Goal: Task Accomplishment & Management: Manage account settings

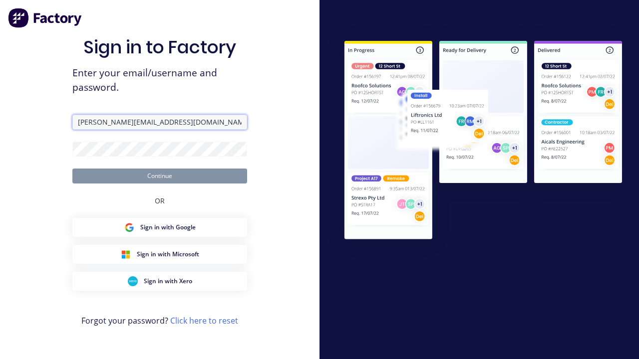
type input "[PERSON_NAME][EMAIL_ADDRESS][DOMAIN_NAME]"
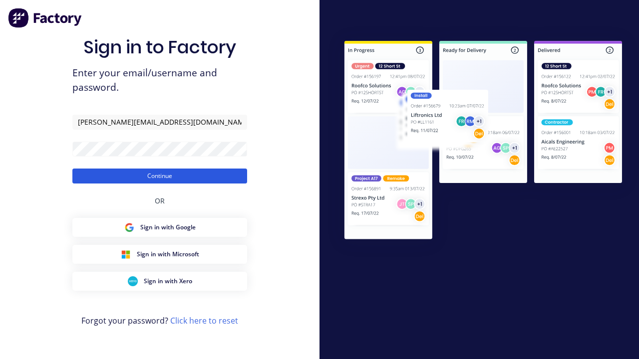
click at [160, 176] on button "Continue" at bounding box center [159, 176] width 175 height 15
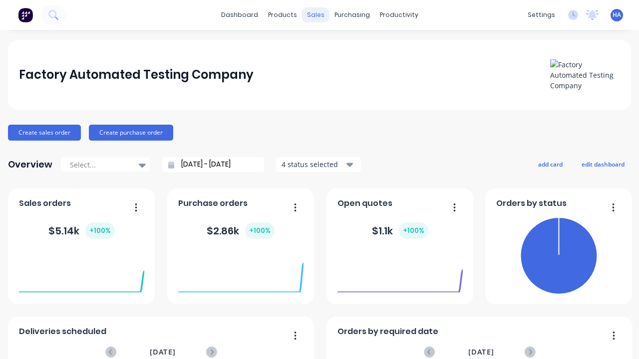
click at [315, 15] on div "sales" at bounding box center [315, 14] width 27 height 15
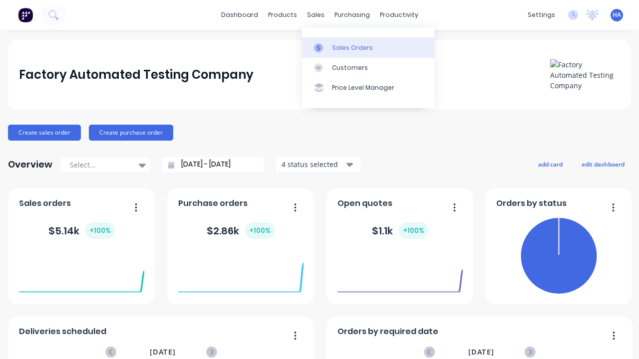
click at [368, 47] on div "Sales Orders" at bounding box center [352, 47] width 41 height 9
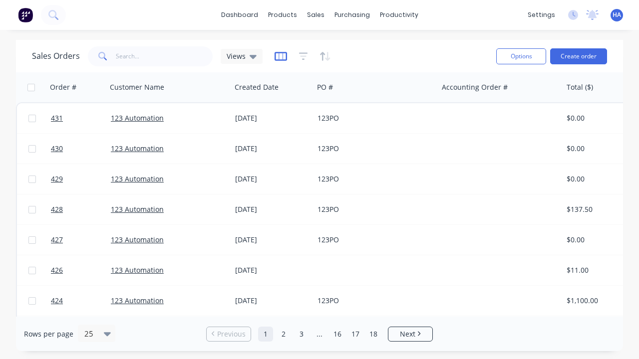
click at [280, 56] on icon "button" at bounding box center [280, 56] width 12 height 10
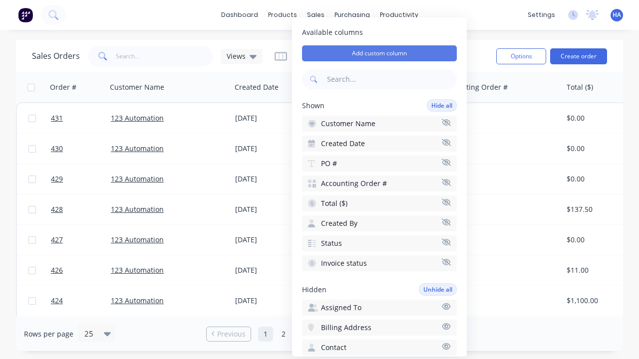
click at [379, 53] on button "Add custom column" at bounding box center [379, 53] width 155 height 16
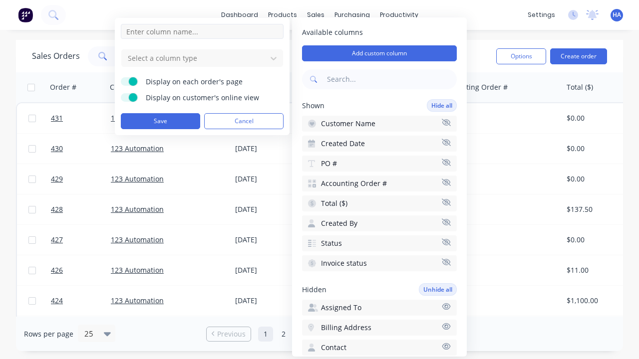
click at [202, 31] on input at bounding box center [202, 31] width 163 height 15
type input "New Custom URL Column"
click at [194, 58] on div at bounding box center [194, 58] width 135 height 12
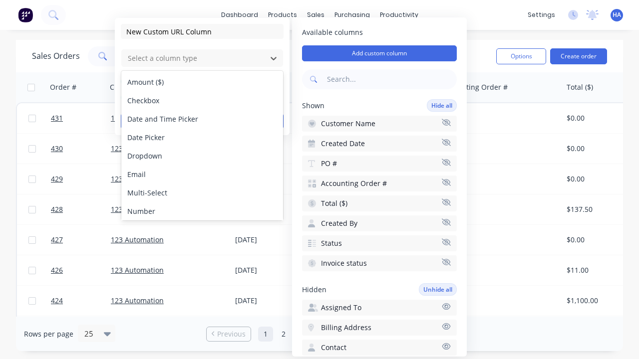
click at [202, 257] on div "URL" at bounding box center [202, 266] width 162 height 18
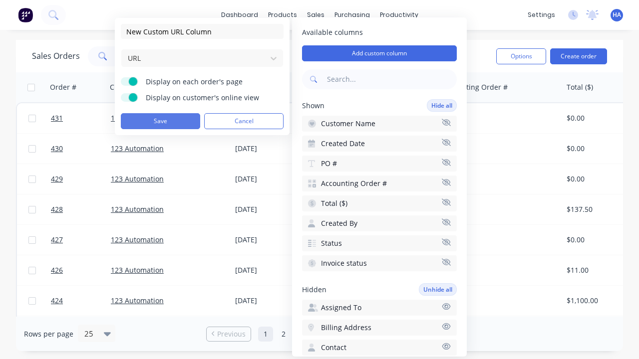
click at [160, 121] on button "Save" at bounding box center [160, 121] width 79 height 16
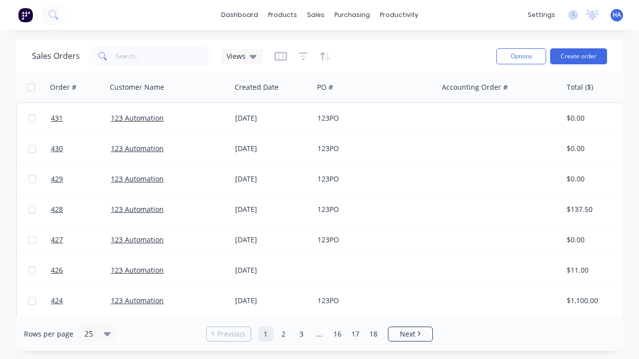
scroll to position [0, 466]
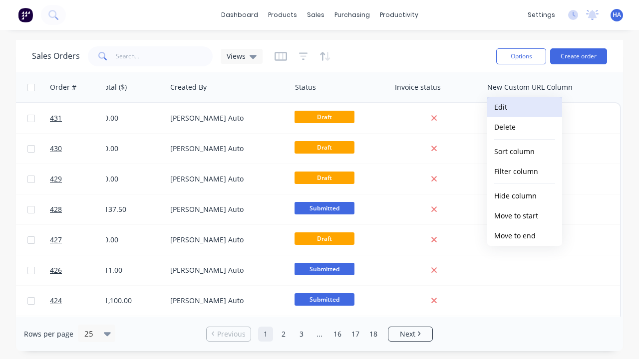
click at [524, 107] on button "Edit" at bounding box center [524, 107] width 75 height 20
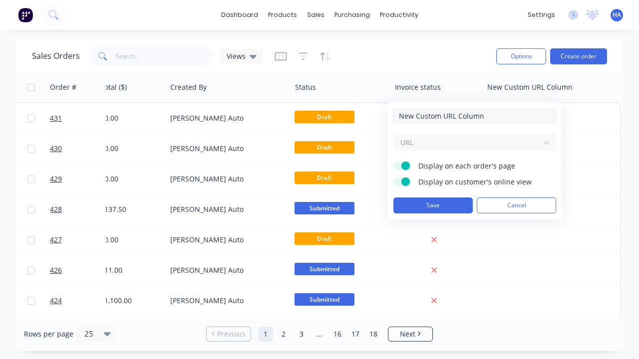
click at [475, 116] on input "New Custom URL Column" at bounding box center [474, 115] width 163 height 15
type input "New Custom URL Column - Updated"
click at [433, 206] on button "Save" at bounding box center [432, 206] width 79 height 16
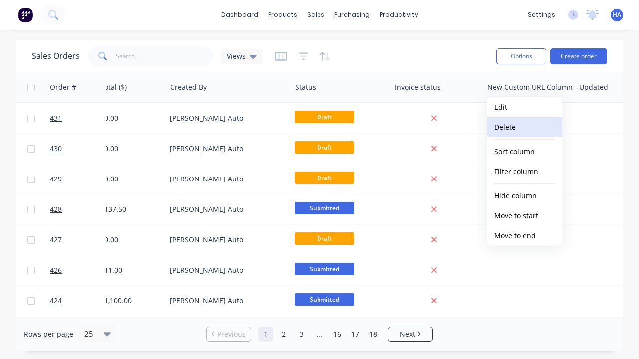
click at [524, 127] on button "Delete" at bounding box center [524, 127] width 75 height 20
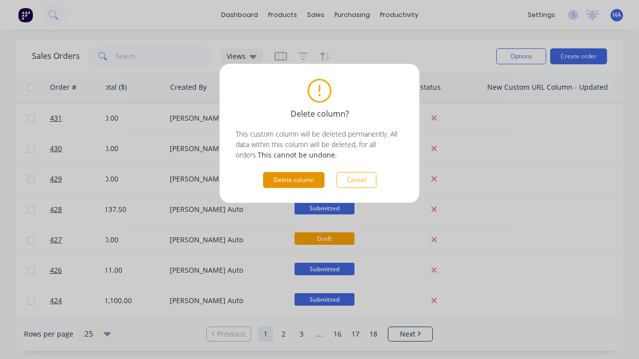
click at [293, 180] on button "Delete column" at bounding box center [293, 180] width 61 height 16
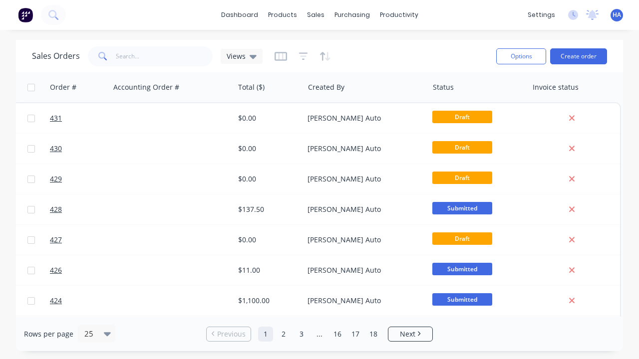
scroll to position [0, 328]
